Goal: Use online tool/utility: Utilize a website feature to perform a specific function

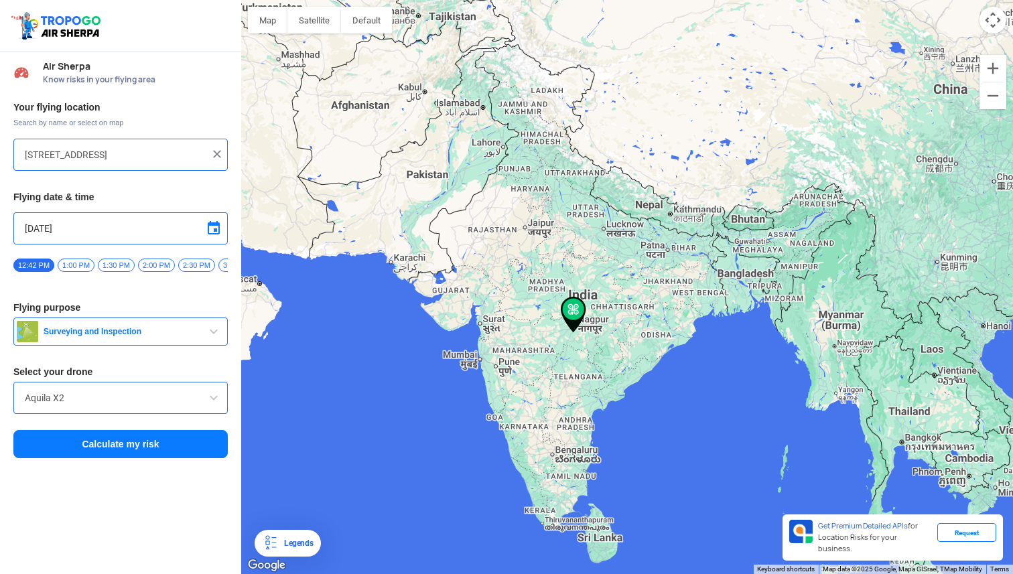
drag, startPoint x: 576, startPoint y: 372, endPoint x: 578, endPoint y: 164, distance: 207.8
click at [579, 162] on div at bounding box center [627, 287] width 772 height 574
drag, startPoint x: 573, startPoint y: 386, endPoint x: 574, endPoint y: 368, distance: 18.1
click at [574, 368] on div at bounding box center [627, 287] width 772 height 574
drag, startPoint x: 566, startPoint y: 432, endPoint x: 578, endPoint y: 417, distance: 18.6
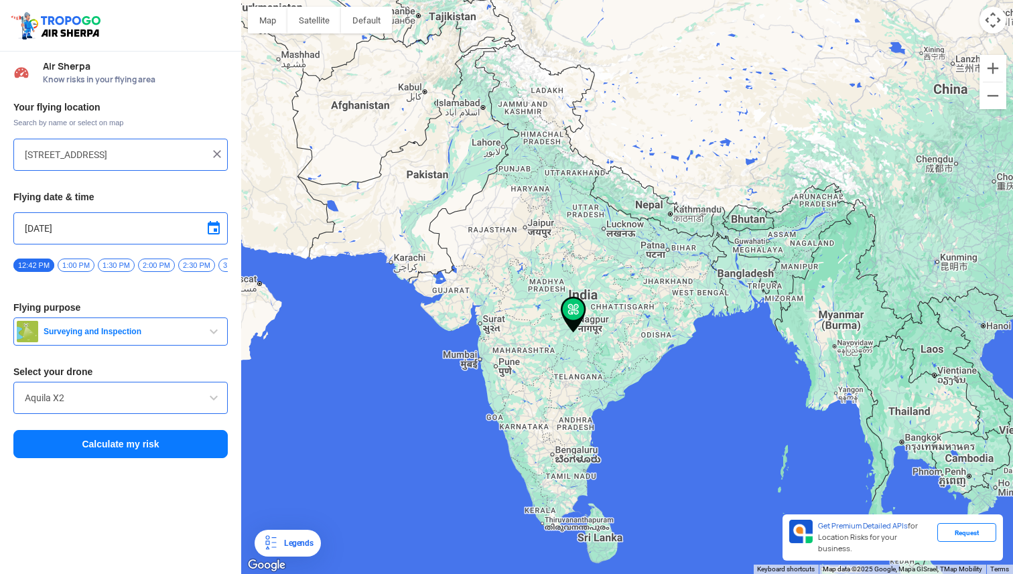
click at [578, 417] on div at bounding box center [627, 287] width 772 height 574
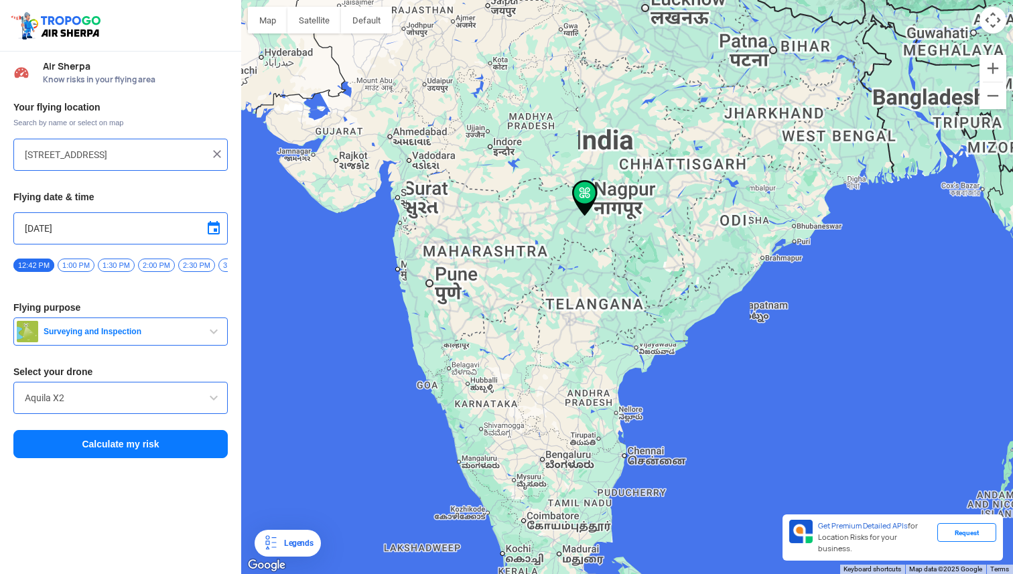
click at [548, 449] on div at bounding box center [627, 287] width 772 height 574
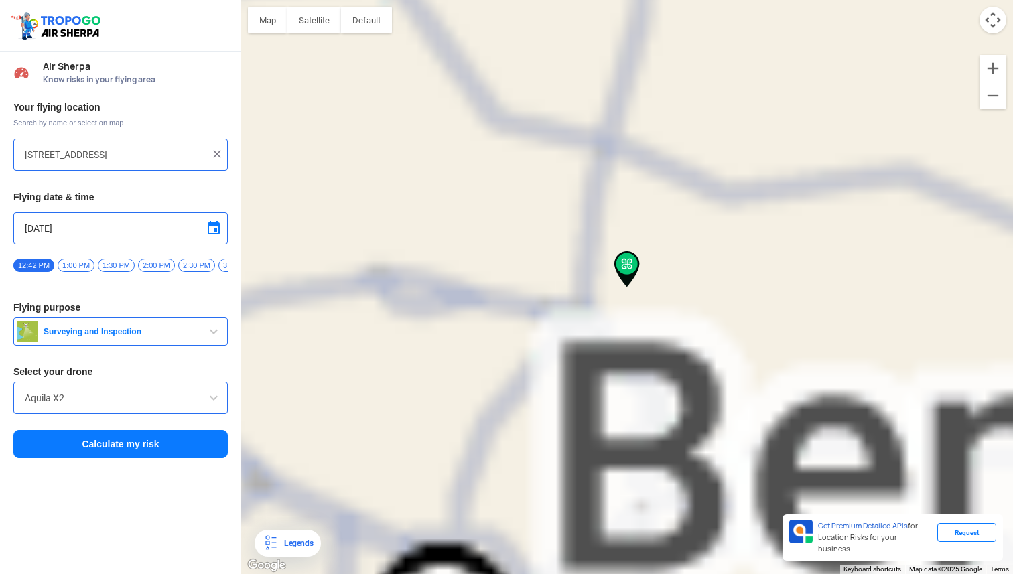
type input "Chikka Thattamangala, [GEOGRAPHIC_DATA], [GEOGRAPHIC_DATA]"
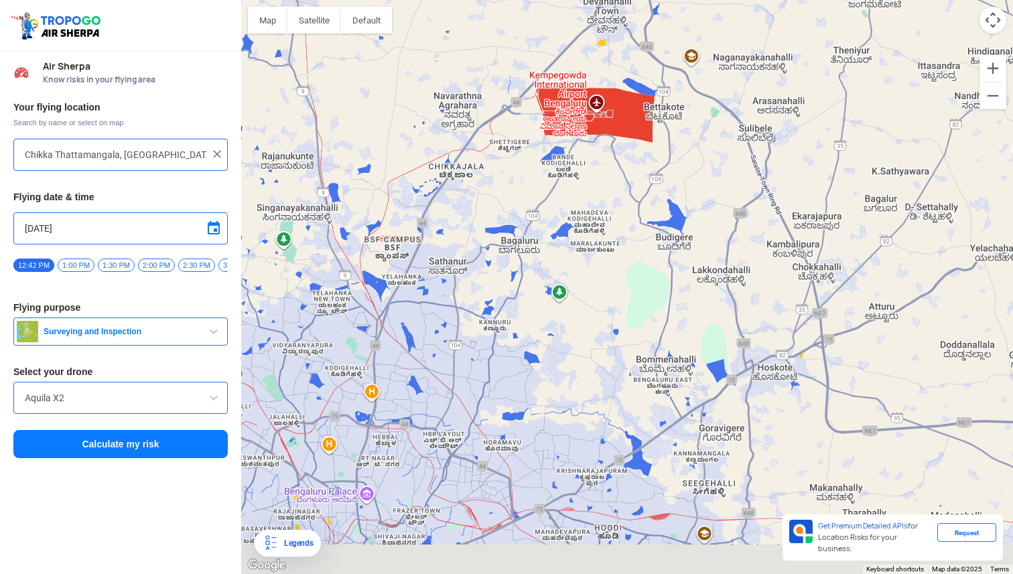
drag, startPoint x: 585, startPoint y: 400, endPoint x: 586, endPoint y: 198, distance: 202.4
click at [586, 198] on div at bounding box center [627, 287] width 772 height 574
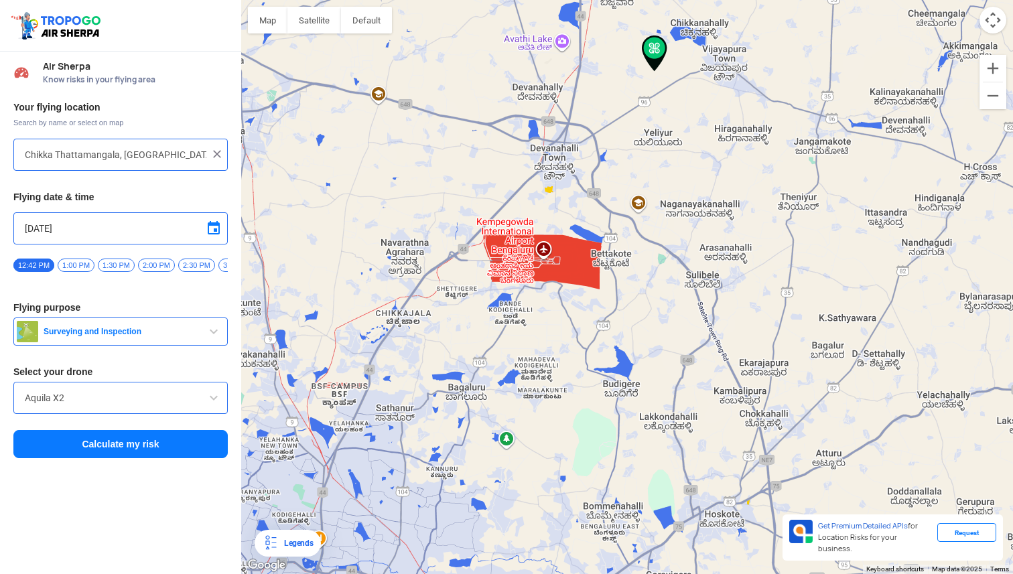
drag, startPoint x: 584, startPoint y: 253, endPoint x: 531, endPoint y: 401, distance: 157.3
click at [531, 401] on div at bounding box center [627, 287] width 772 height 574
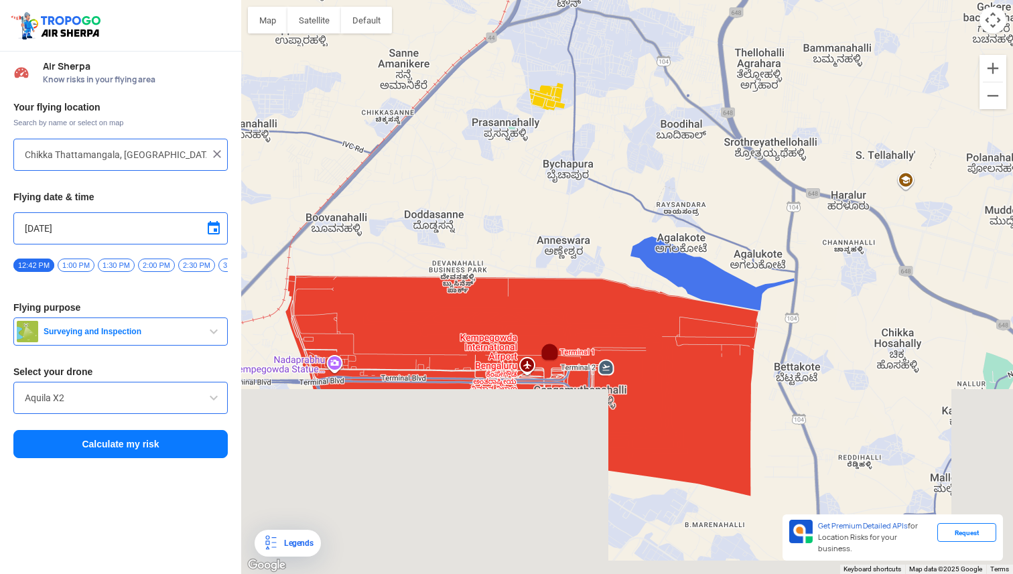
drag, startPoint x: 472, startPoint y: 391, endPoint x: 554, endPoint y: -176, distance: 572.2
click at [554, 0] on html "Location Risk Score Air Sherpa Know risks in your flying area Your flying locat…" at bounding box center [506, 287] width 1013 height 574
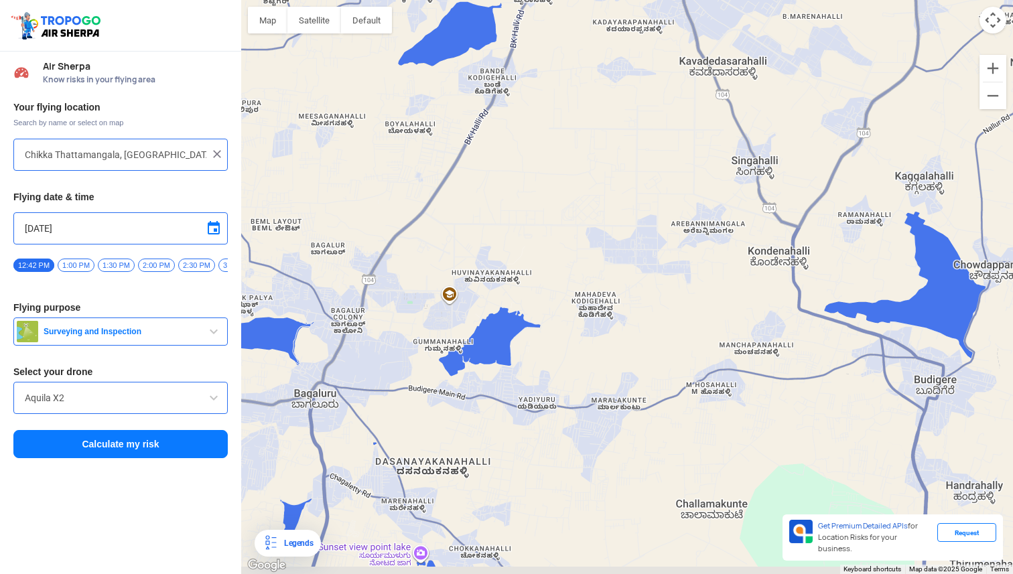
drag, startPoint x: 507, startPoint y: 216, endPoint x: 541, endPoint y: 74, distance: 146.1
click at [541, 74] on div at bounding box center [627, 287] width 772 height 574
